Goal: Information Seeking & Learning: Find specific fact

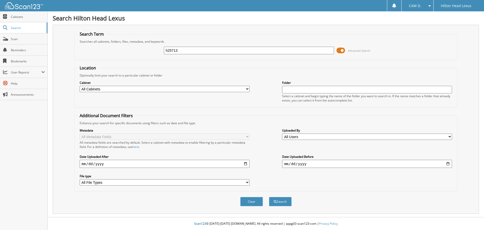
type input "h25713"
click at [269, 197] on button "Search" at bounding box center [280, 201] width 23 height 9
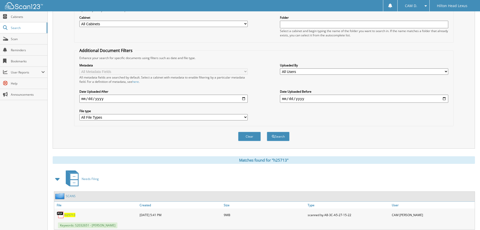
scroll to position [80, 0]
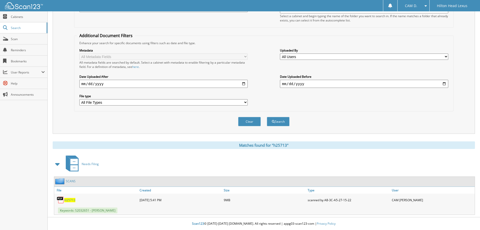
click at [70, 198] on link "H25713" at bounding box center [69, 200] width 11 height 4
